Goal: Information Seeking & Learning: Learn about a topic

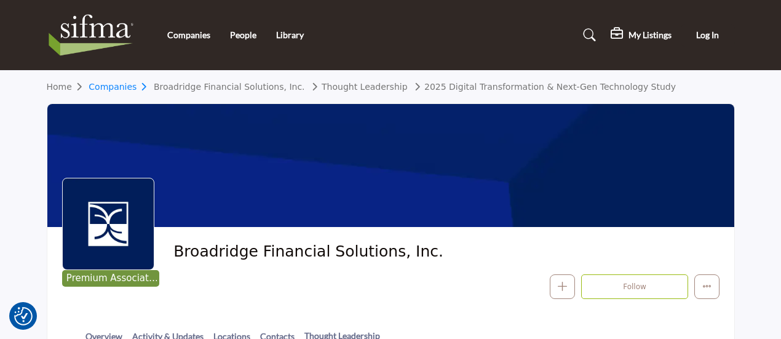
click at [127, 83] on link "Companies" at bounding box center [121, 87] width 65 height 10
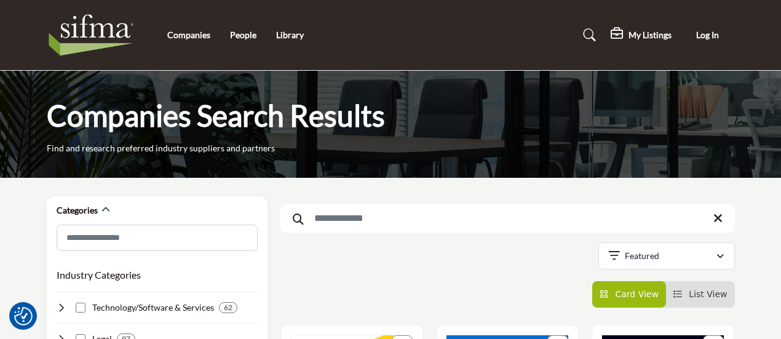
click at [371, 208] on input "Search Keyword" at bounding box center [507, 219] width 454 height 30
type input "********"
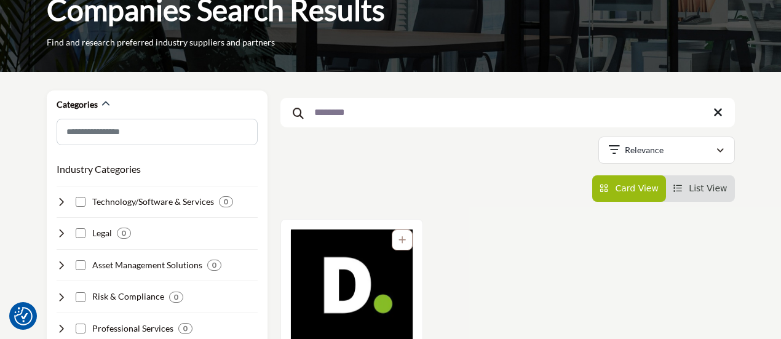
scroll to position [108, 0]
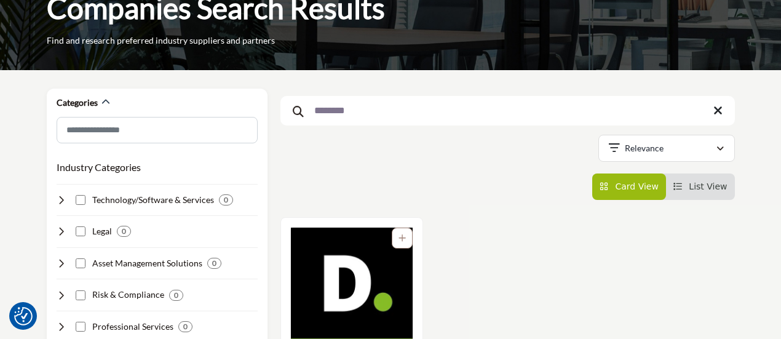
click at [351, 271] on img "Open Listing in new tab" at bounding box center [352, 283] width 122 height 111
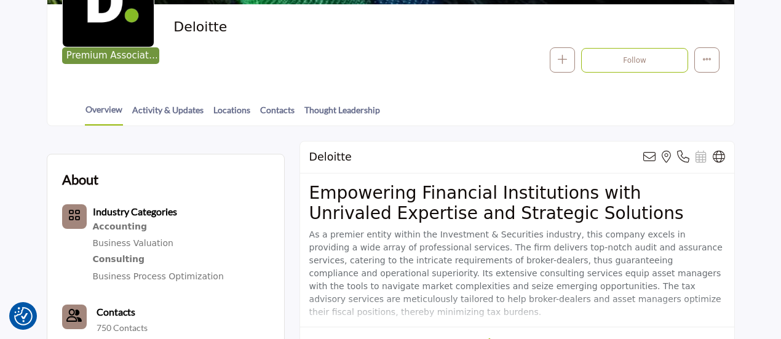
scroll to position [298, 0]
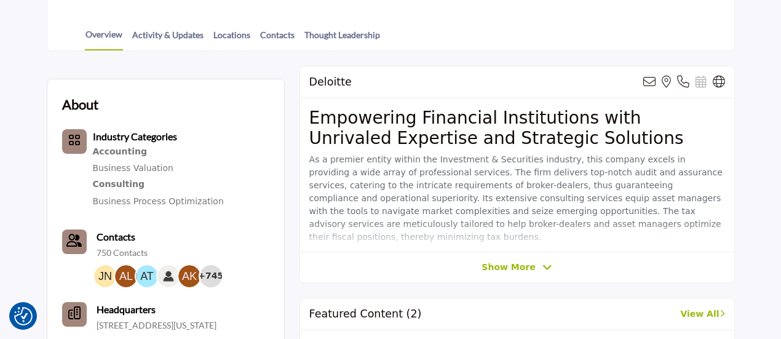
click at [519, 266] on span "Show More" at bounding box center [509, 267] width 54 height 13
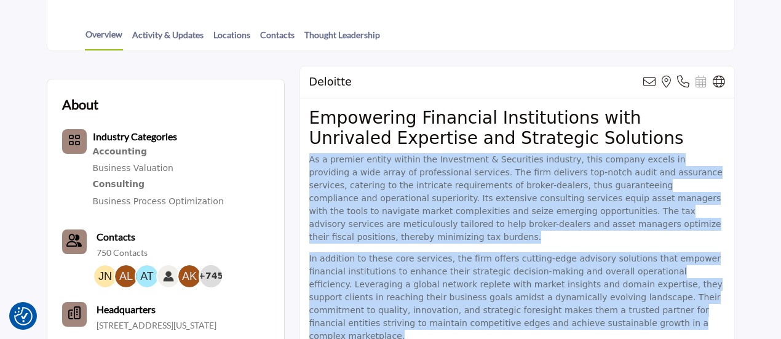
drag, startPoint x: 331, startPoint y: 183, endPoint x: 522, endPoint y: 311, distance: 229.9
click at [522, 311] on div "Empowering Financial Institutions with Unrivaled Expertise and Strategic Soluti…" at bounding box center [517, 229] width 434 height 263
copy div "As a premier entity within the Investment & Securities industry, this company e…"
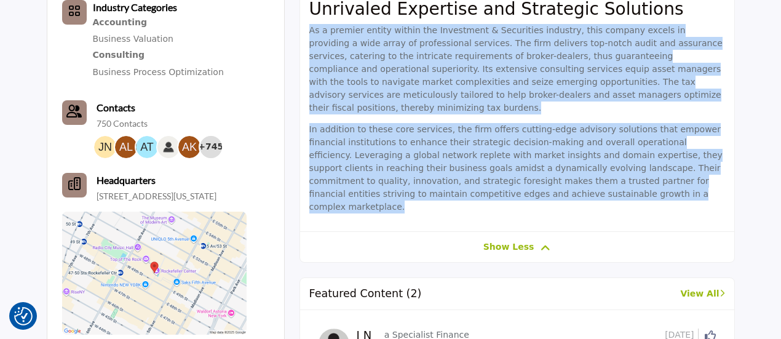
scroll to position [426, 0]
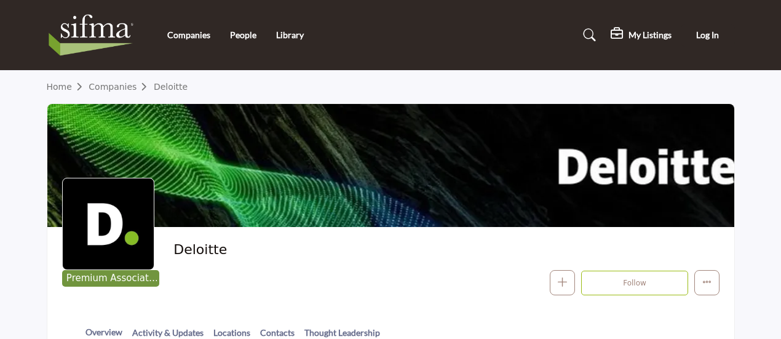
scroll to position [9, 0]
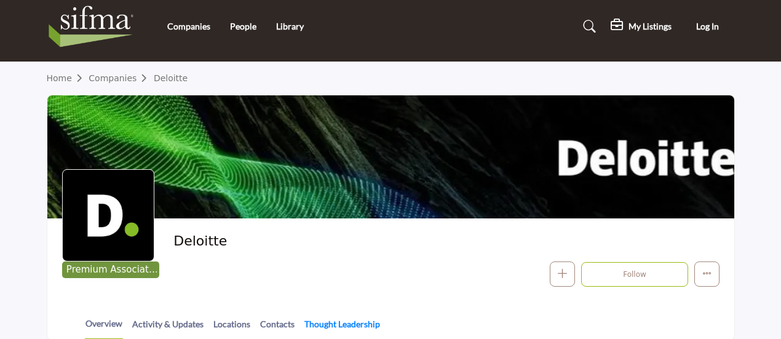
click at [324, 319] on link "Thought Leadership" at bounding box center [342, 328] width 77 height 22
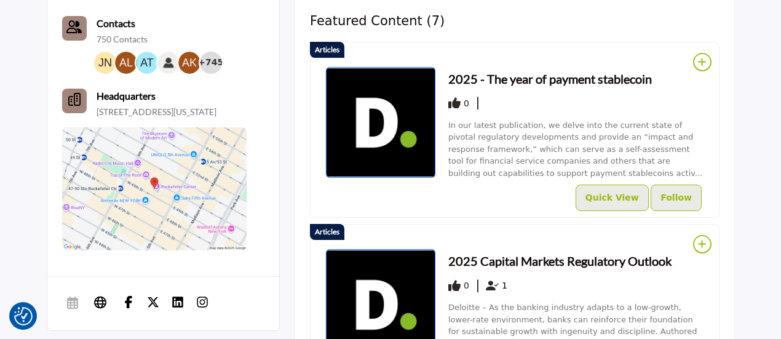
scroll to position [504, 0]
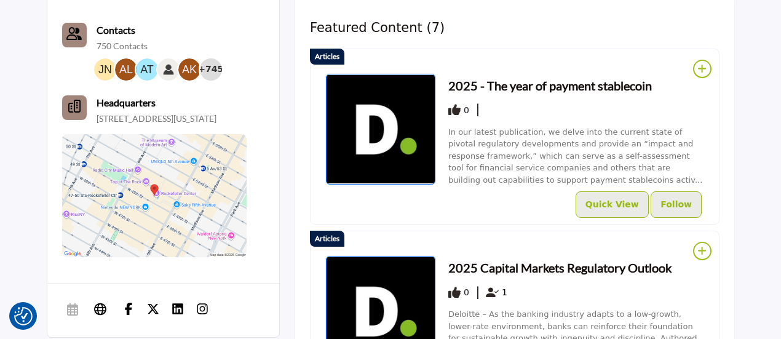
click at [526, 82] on h3 "2025 - The year of payment stablecoin" at bounding box center [550, 85] width 204 height 18
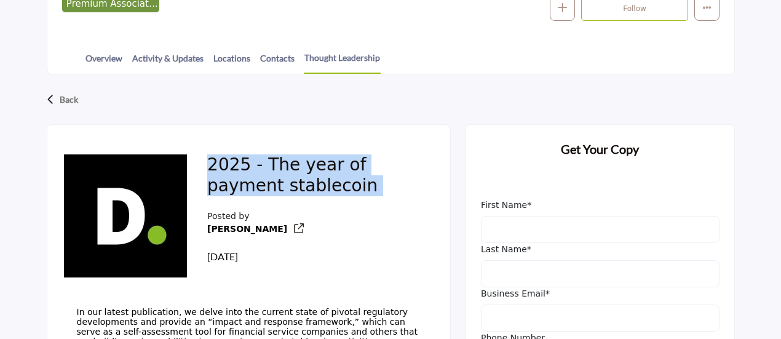
click at [298, 174] on h2 "2025 - The year of payment stablecoin" at bounding box center [313, 177] width 213 height 46
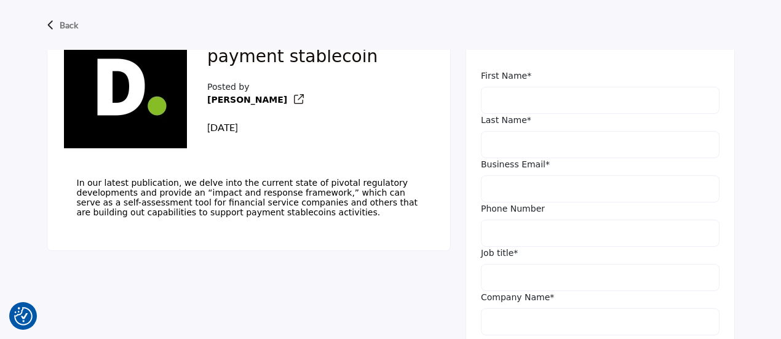
click at [248, 207] on span "In our latest publication, we delve into the current state of pivotal regulator…" at bounding box center [247, 197] width 341 height 39
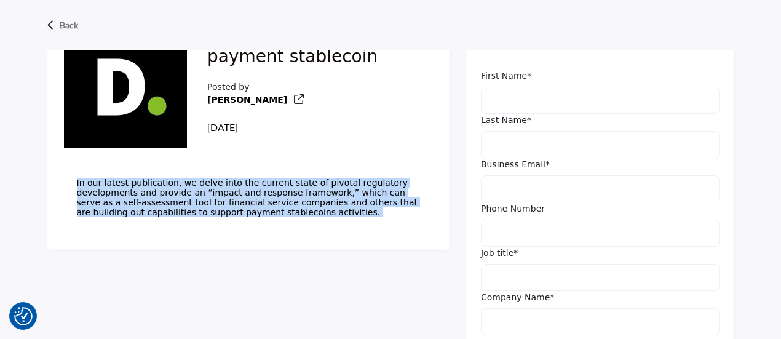
click at [248, 207] on span "In our latest publication, we delve into the current state of pivotal regulator…" at bounding box center [247, 197] width 341 height 39
copy div "In our latest publication, we delve into the current state of pivotal regulator…"
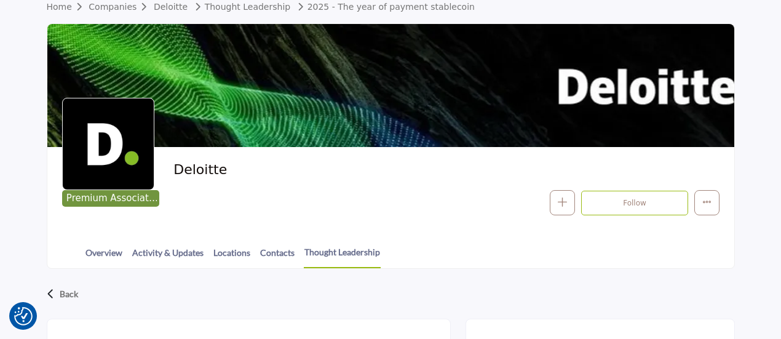
scroll to position [79, 0]
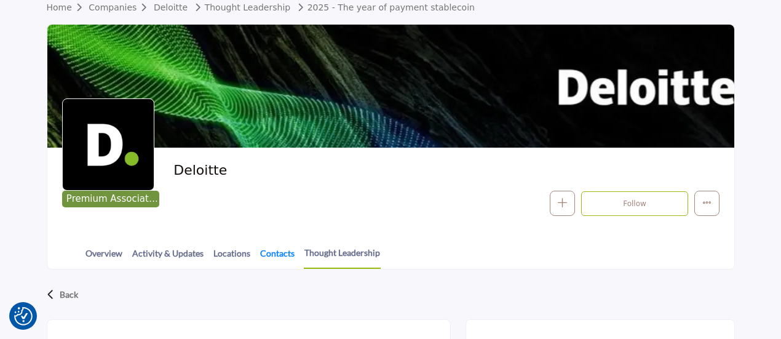
click at [277, 254] on link "Contacts" at bounding box center [278, 258] width 36 height 22
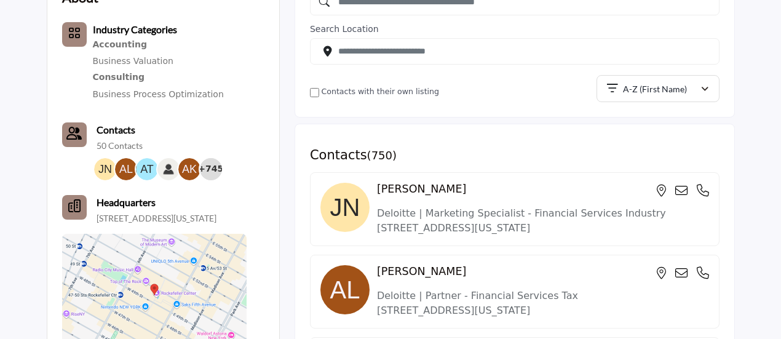
scroll to position [422, 0]
